Goal: Transaction & Acquisition: Purchase product/service

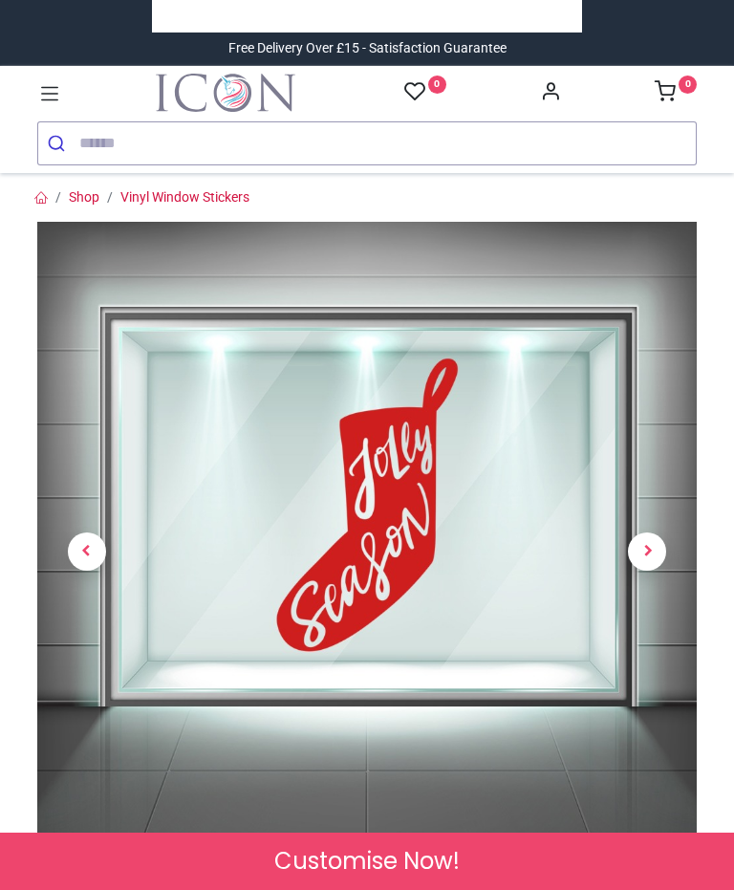
click at [53, 86] on icon at bounding box center [49, 93] width 25 height 25
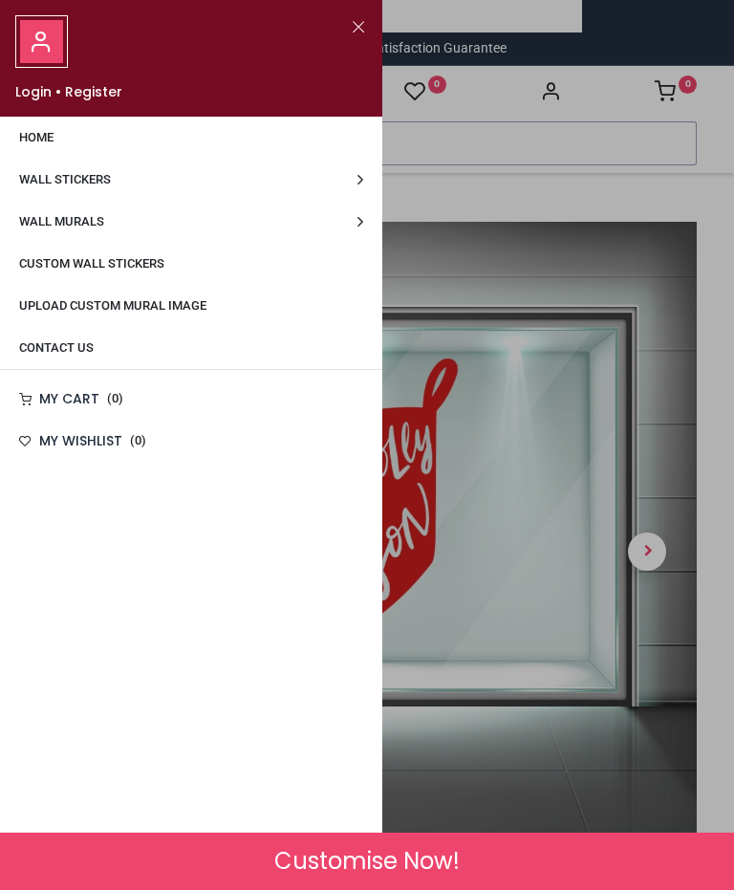
click at [100, 142] on link "Home" at bounding box center [191, 138] width 383 height 42
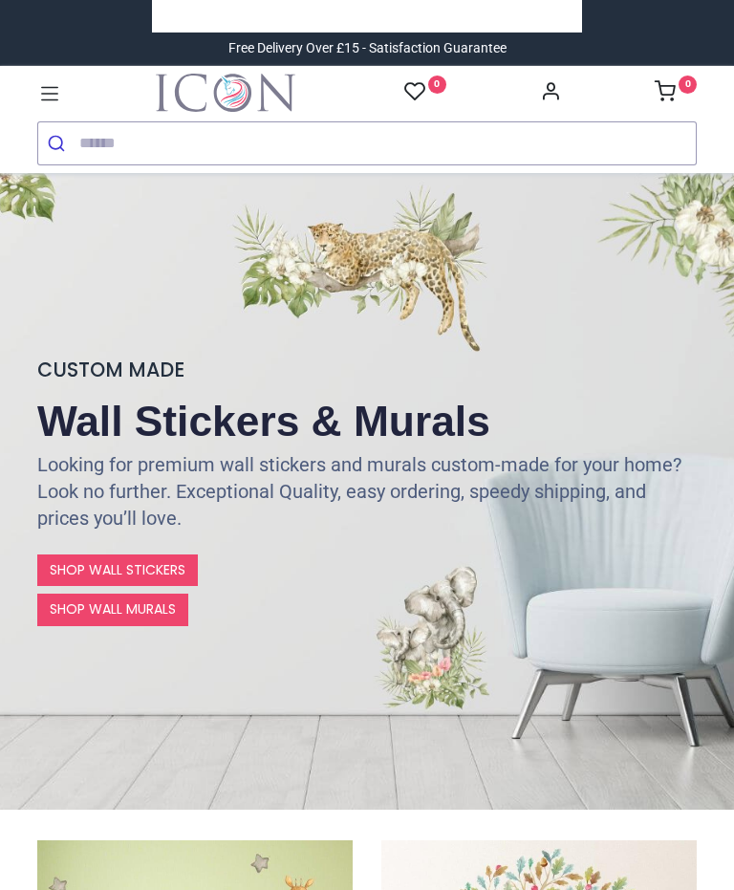
click at [191, 135] on input "search" at bounding box center [387, 143] width 617 height 42
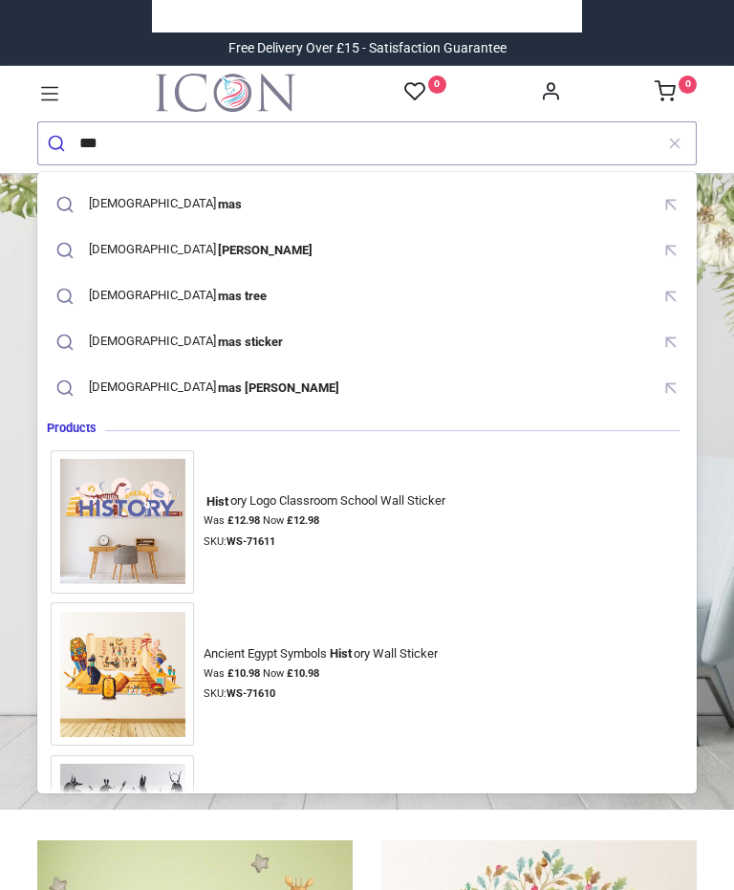
type input "*"
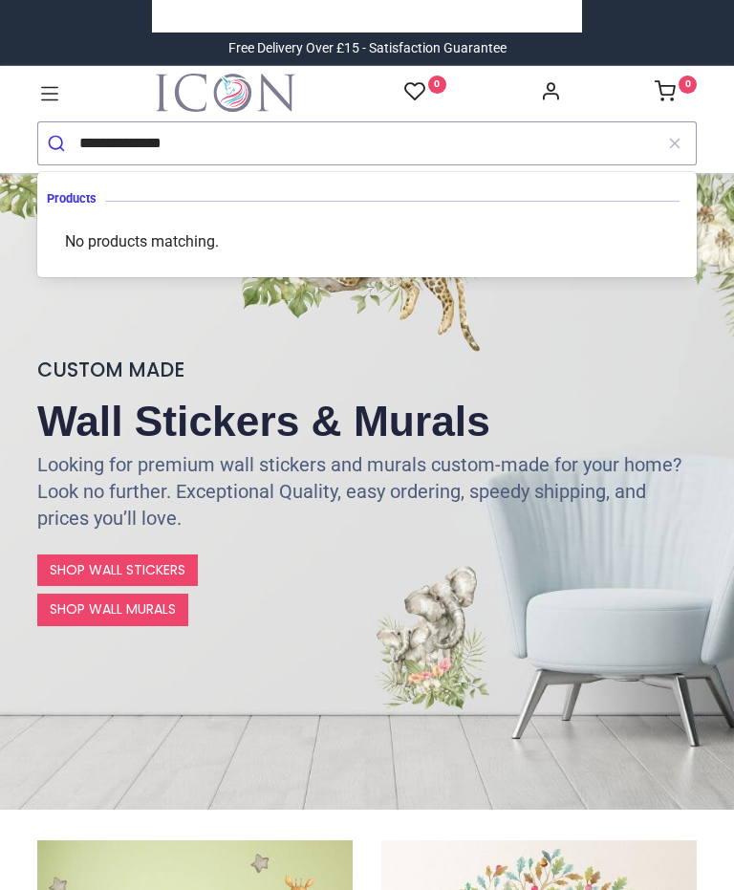
type input "**********"
click at [58, 142] on button "submit" at bounding box center [58, 143] width 41 height 42
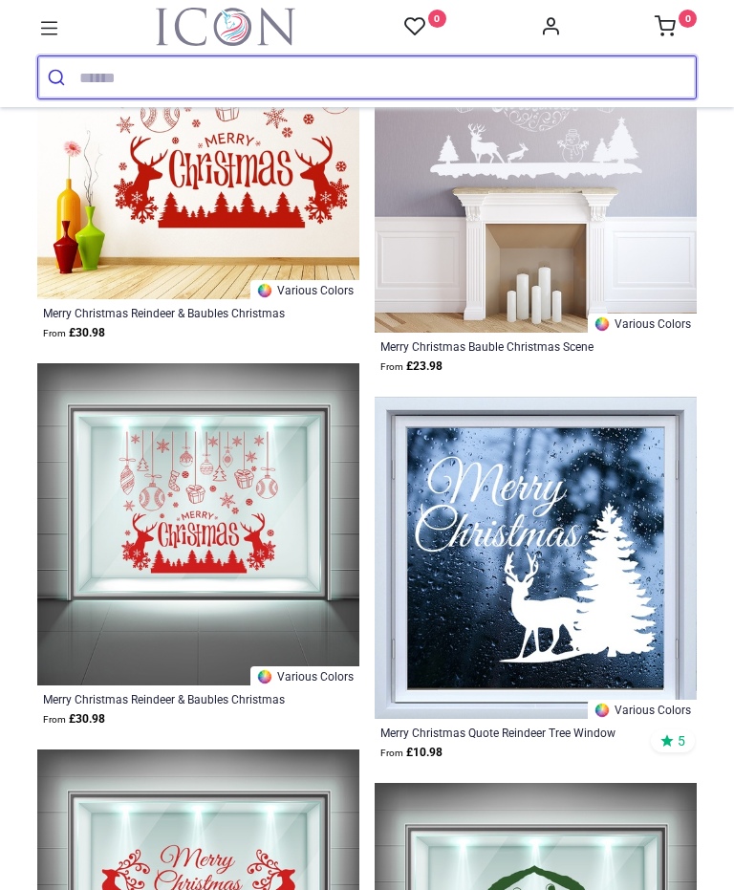
scroll to position [9965, 0]
